Goal: Information Seeking & Learning: Learn about a topic

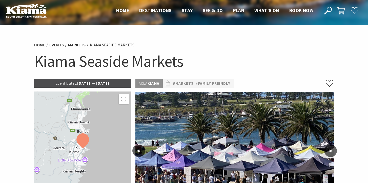
scroll to position [2, 0]
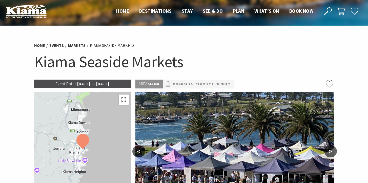
click at [55, 45] on link "Events" at bounding box center [56, 45] width 14 height 5
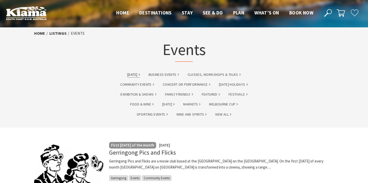
click at [135, 76] on link "Australia Day" at bounding box center [133, 75] width 12 height 6
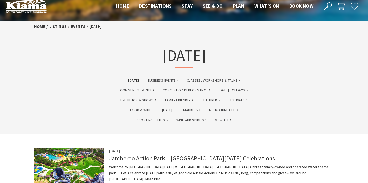
scroll to position [2, 0]
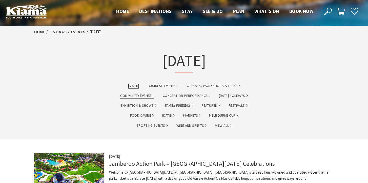
click at [137, 95] on link "Community Events" at bounding box center [137, 96] width 34 height 6
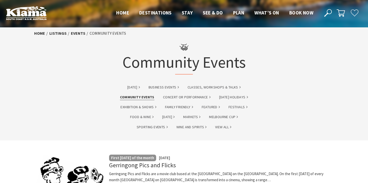
click at [133, 90] on li "[DATE]" at bounding box center [133, 86] width 19 height 7
click at [134, 85] on link "[DATE]" at bounding box center [133, 87] width 12 height 6
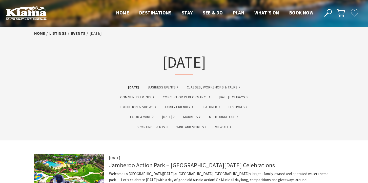
click at [139, 98] on link "Community Events" at bounding box center [137, 97] width 34 height 6
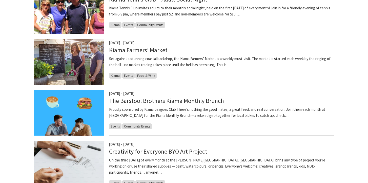
scroll to position [270, 0]
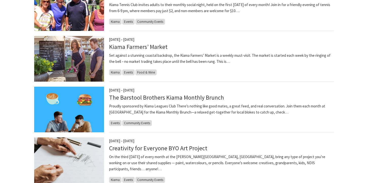
click at [221, 62] on p "Set against a stunning coastal backdrop, the Kiama Farmers’ Market is a weekly …" at bounding box center [221, 58] width 225 height 12
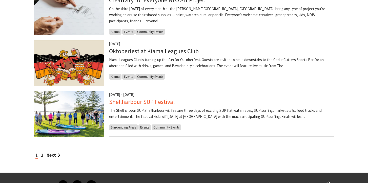
scroll to position [420, 0]
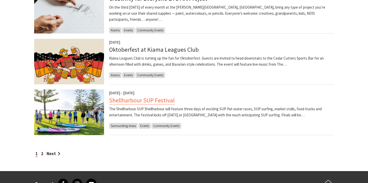
click at [158, 102] on link "Shellharbour SUP Festival" at bounding box center [142, 100] width 66 height 8
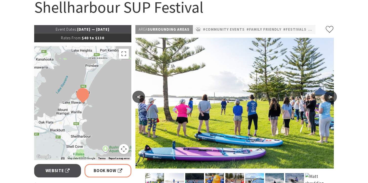
scroll to position [44, 0]
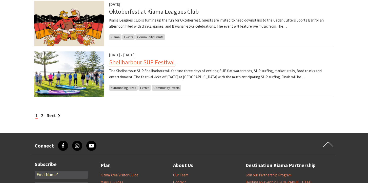
scroll to position [490, 0]
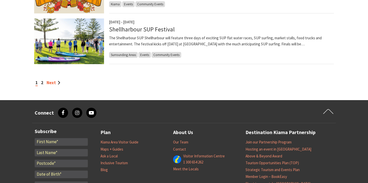
click at [52, 82] on link "Next" at bounding box center [54, 83] width 14 height 6
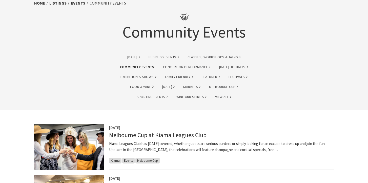
scroll to position [29, 0]
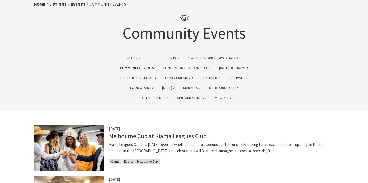
click at [234, 76] on link "Festivals" at bounding box center [238, 78] width 19 height 6
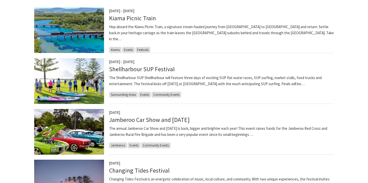
scroll to position [45, 0]
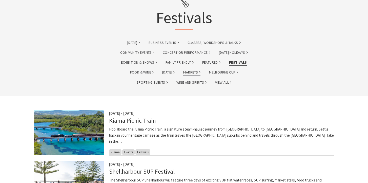
click at [195, 74] on link "Markets" at bounding box center [191, 72] width 17 height 6
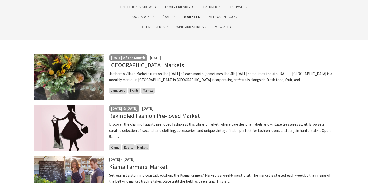
scroll to position [62, 0]
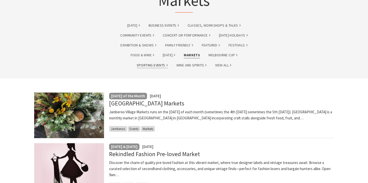
click at [153, 64] on link "Sporting Events" at bounding box center [152, 65] width 31 height 6
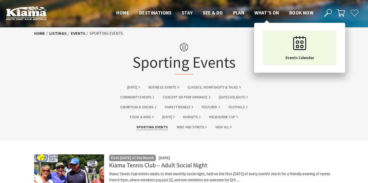
click at [258, 12] on span "What’s On" at bounding box center [266, 13] width 25 height 6
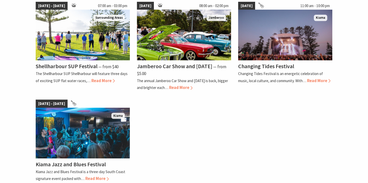
scroll to position [333, 0]
